Goal: Find specific page/section: Find specific page/section

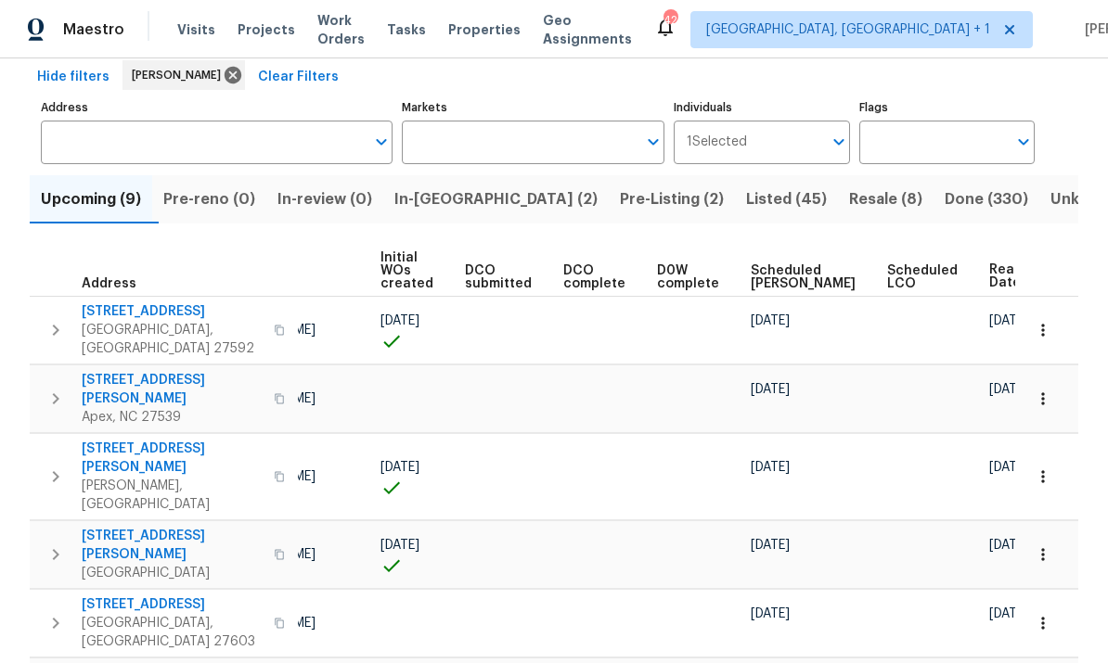
scroll to position [0, 153]
click at [990, 268] on span "Ready Date" at bounding box center [1010, 276] width 41 height 26
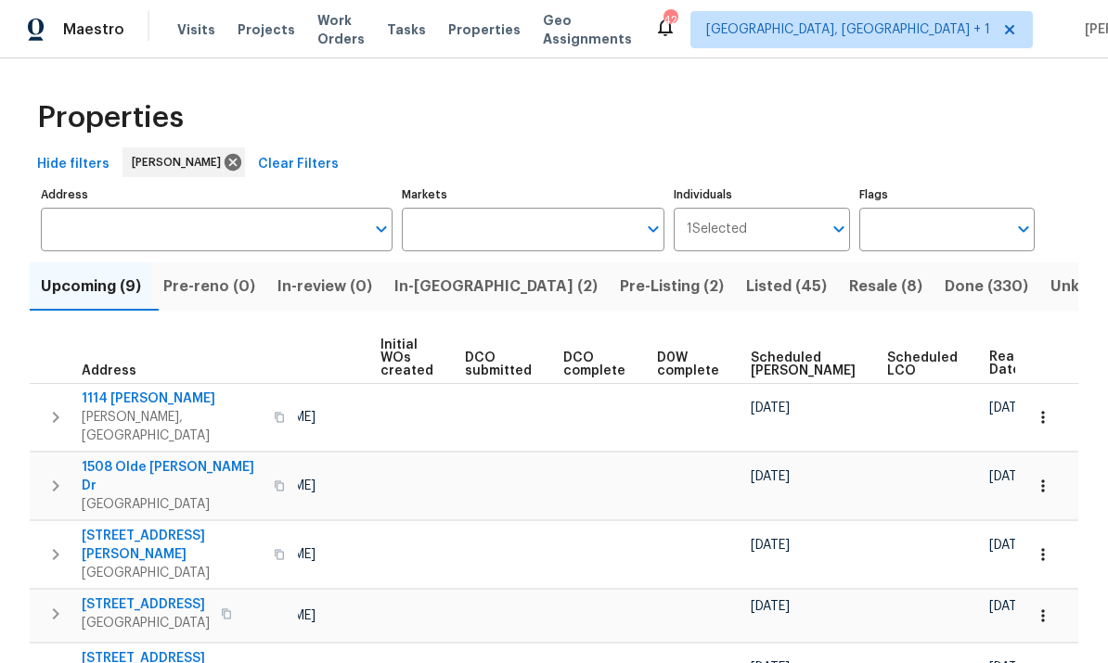
scroll to position [0, 153]
click at [990, 364] on div "Ready Date" at bounding box center [1030, 364] width 80 height 28
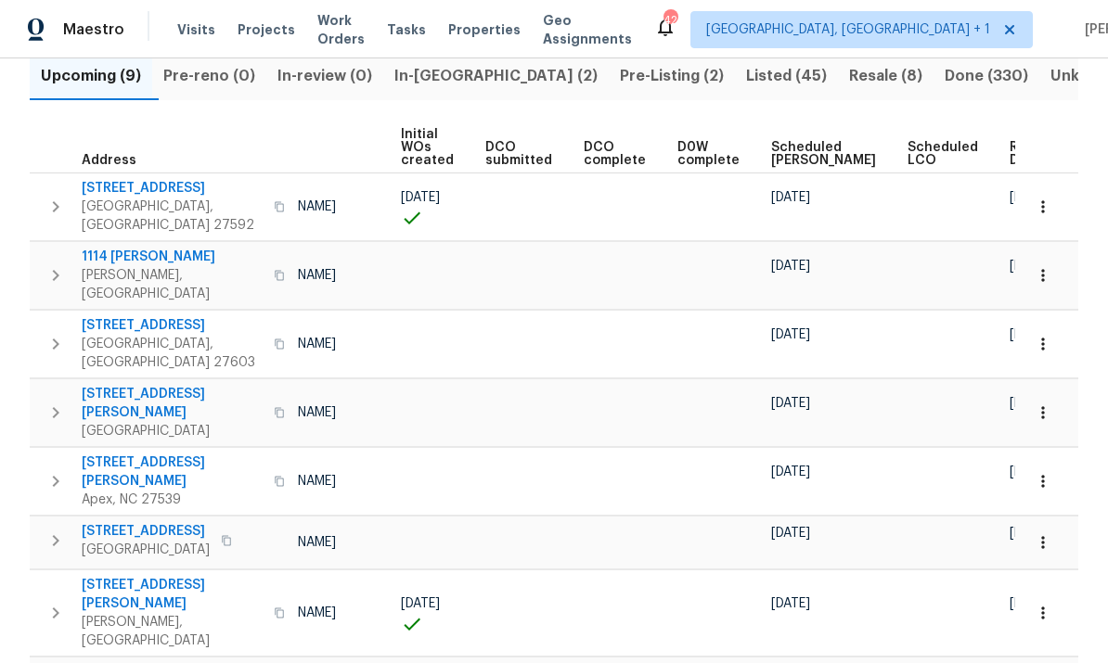
scroll to position [0, 133]
click at [1010, 161] on span "Ready Date" at bounding box center [1030, 154] width 41 height 26
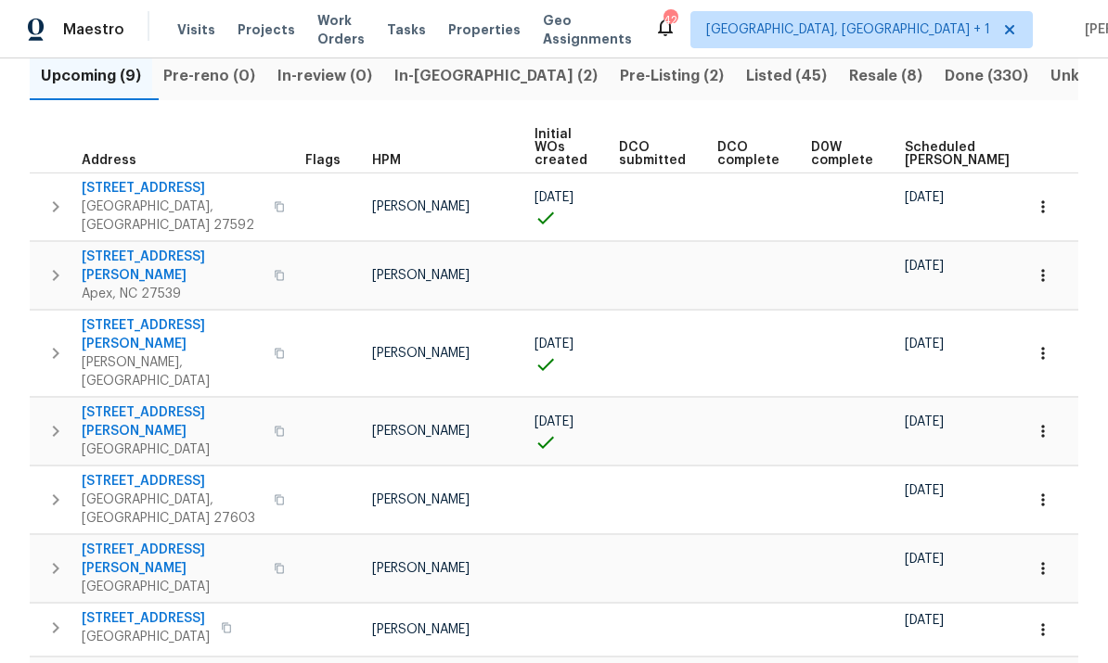
click at [148, 541] on span "705 Morton Farm Rd" at bounding box center [172, 559] width 181 height 37
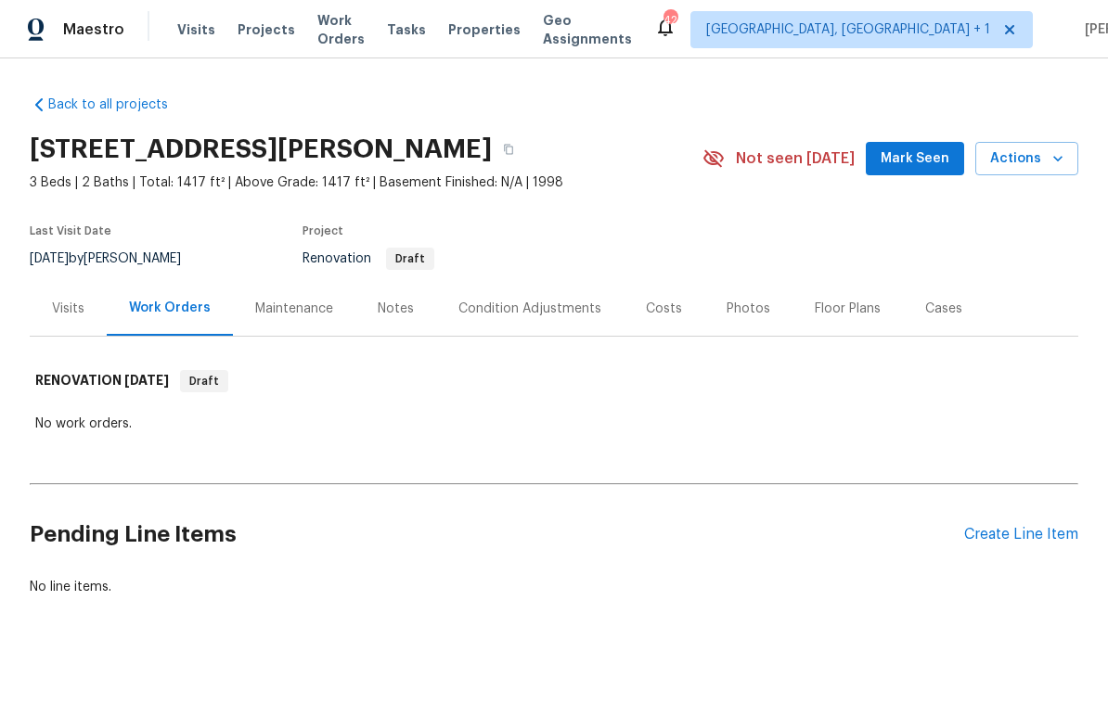
click at [392, 309] on div "Notes" at bounding box center [396, 309] width 36 height 19
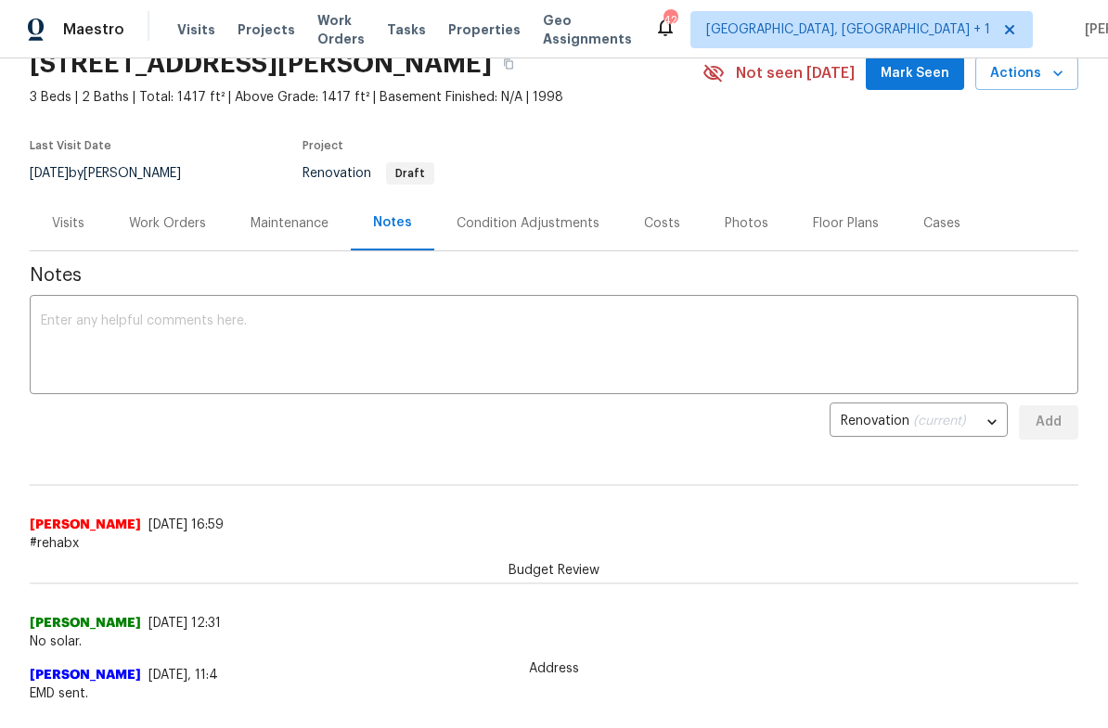
scroll to position [84, 0]
click at [663, 220] on div "Costs" at bounding box center [662, 224] width 36 height 19
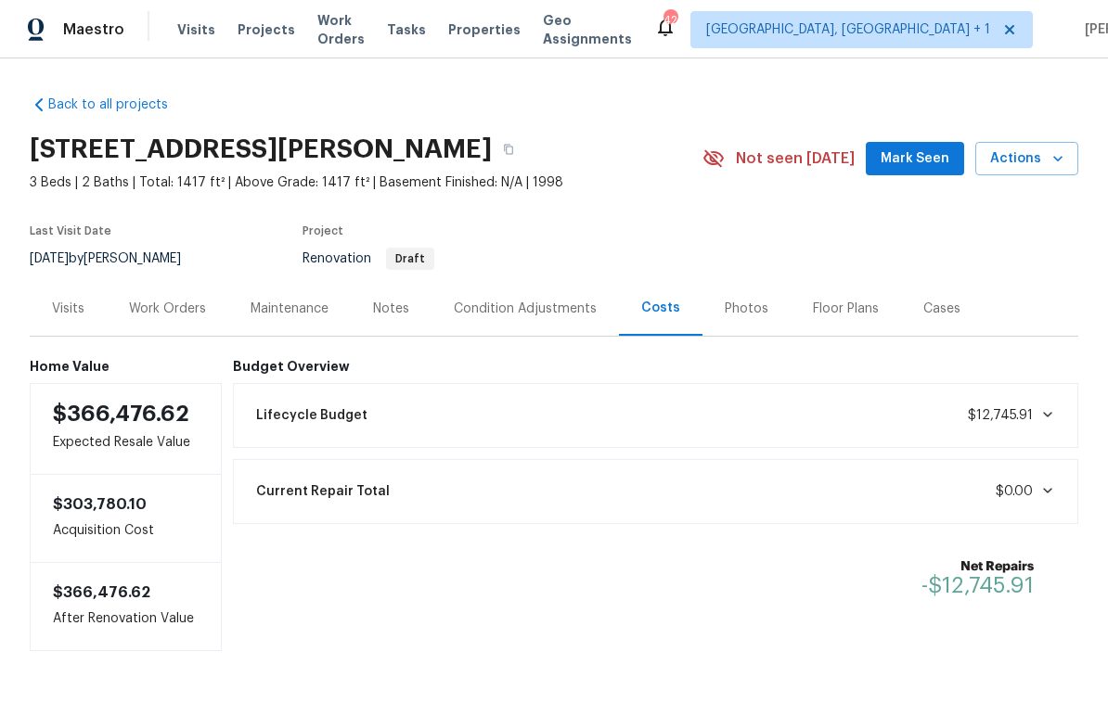
click at [396, 314] on div "Notes" at bounding box center [391, 309] width 36 height 19
